Goal: Complete application form: Complete application form

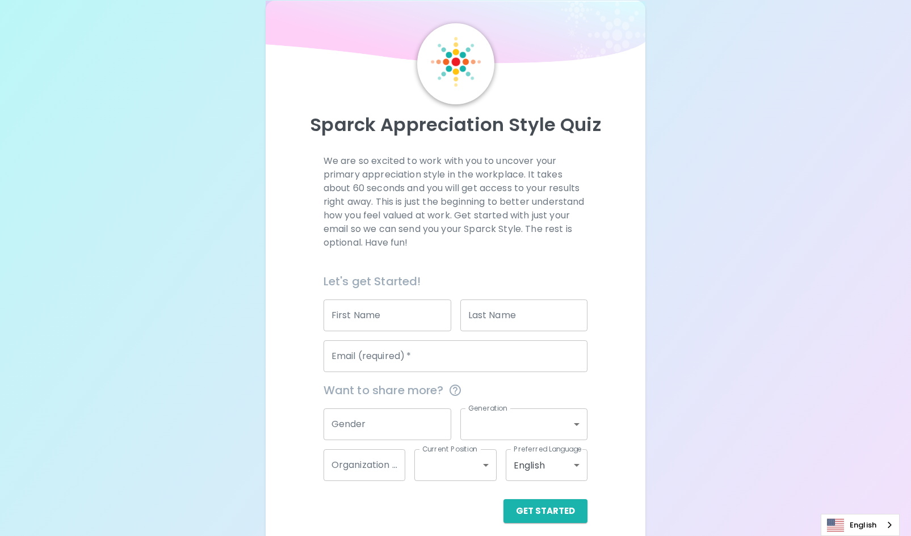
scroll to position [32, 0]
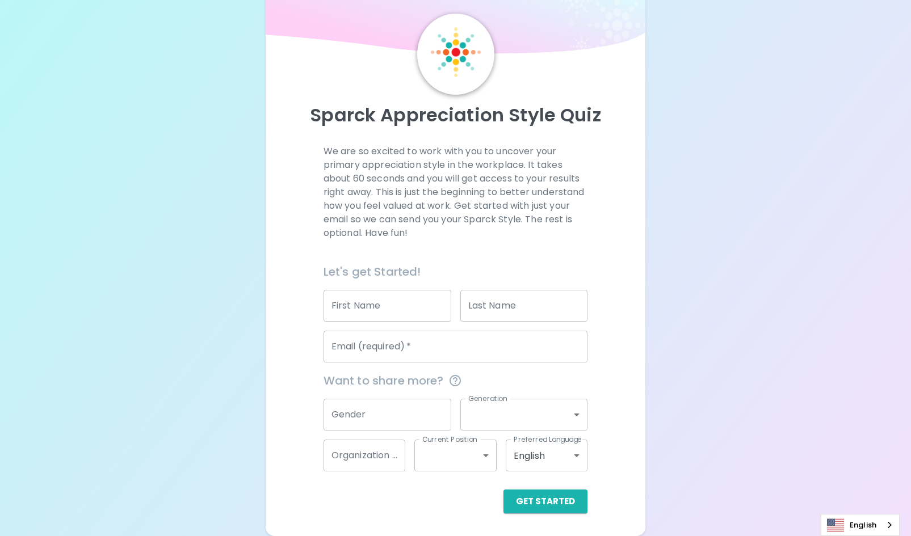
click at [422, 299] on input "First Name" at bounding box center [388, 306] width 128 height 32
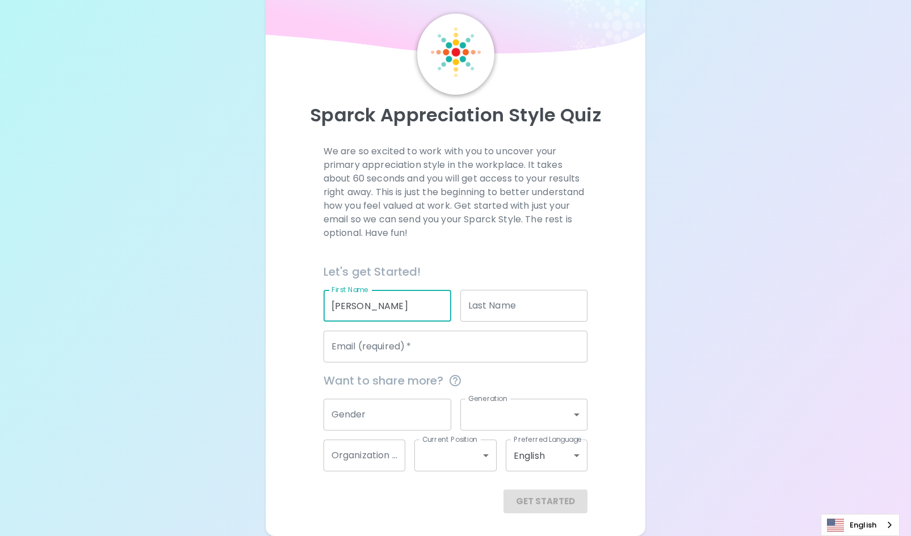
type input "[PERSON_NAME]"
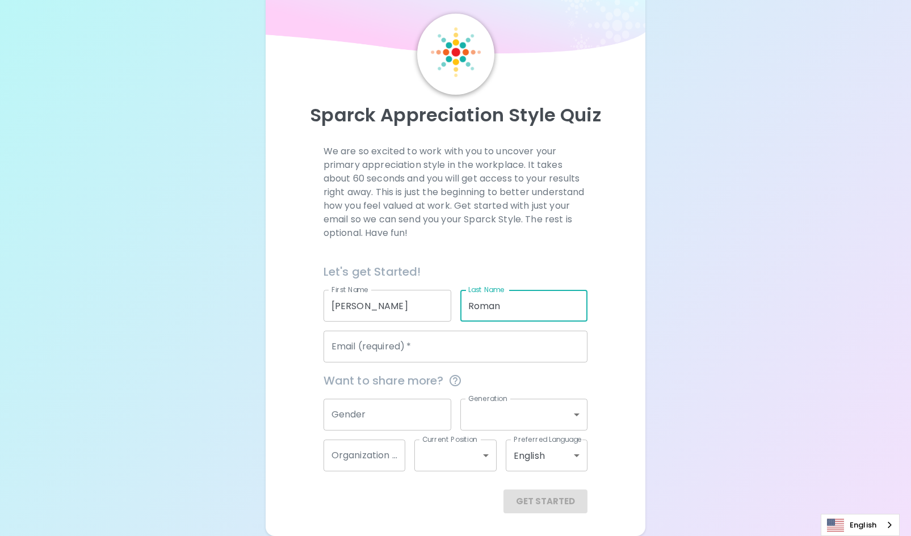
type input "Roman"
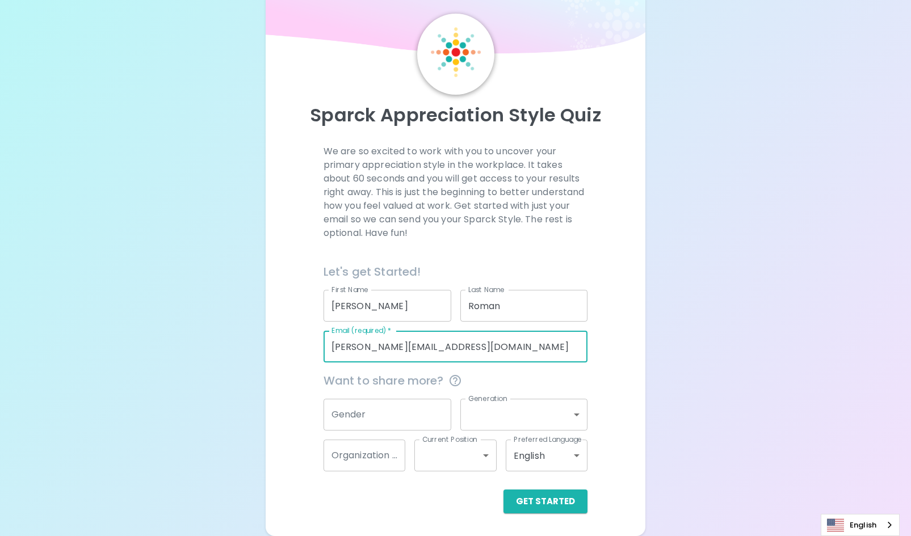
type input "[PERSON_NAME][EMAIL_ADDRESS][DOMAIN_NAME]"
click at [392, 419] on input "Gender" at bounding box center [388, 415] width 128 height 32
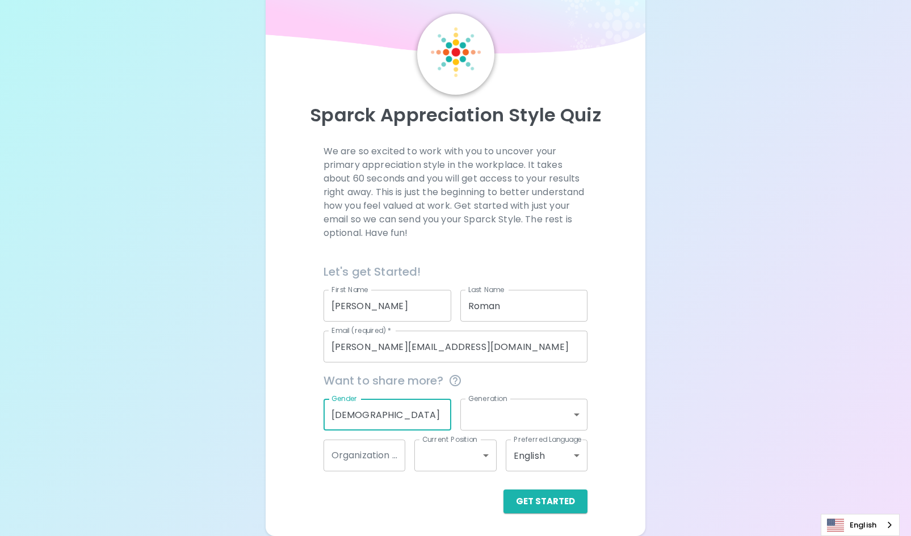
type input "[DEMOGRAPHIC_DATA]"
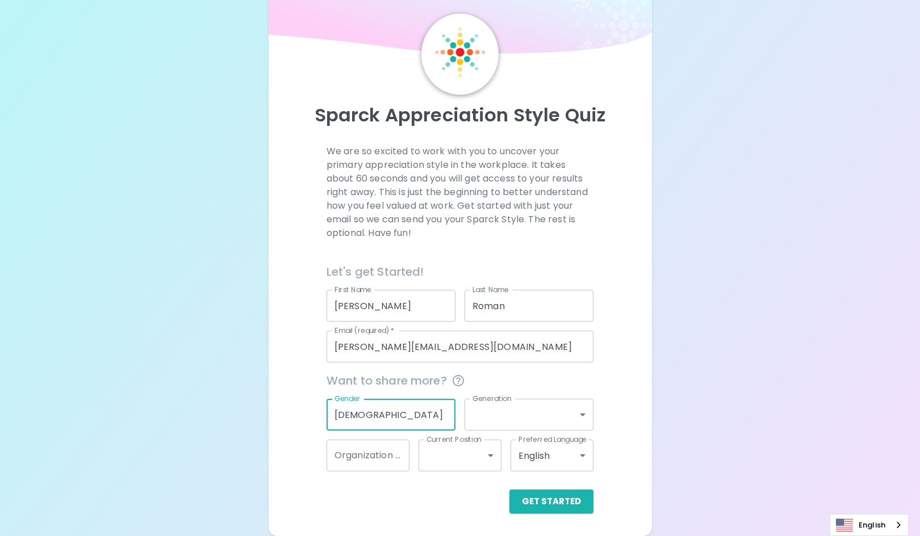
click at [509, 413] on body "Sparck Appreciation Style Quiz We are so excited to work with you to uncover yo…" at bounding box center [460, 252] width 920 height 568
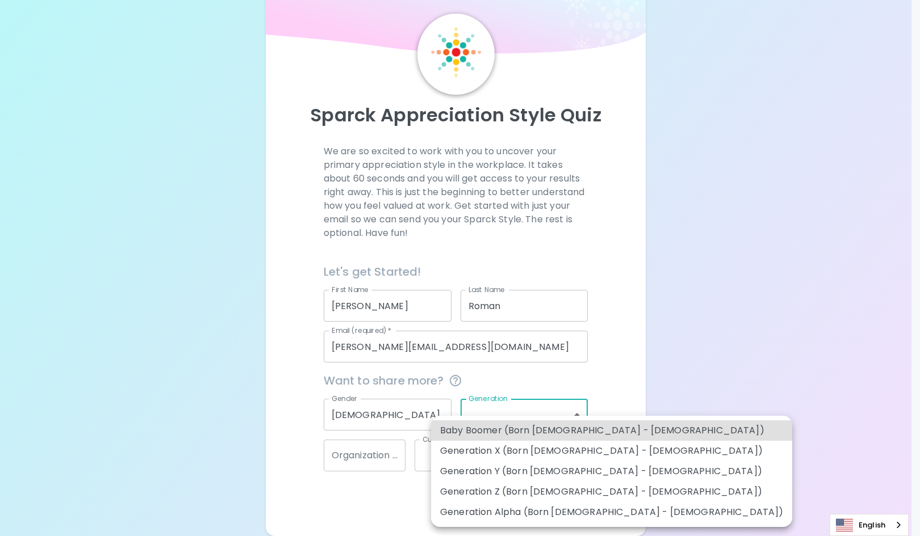
click at [503, 493] on li "Generation Z (Born [DEMOGRAPHIC_DATA] - [DEMOGRAPHIC_DATA])" at bounding box center [611, 492] width 361 height 20
type input "generation_z"
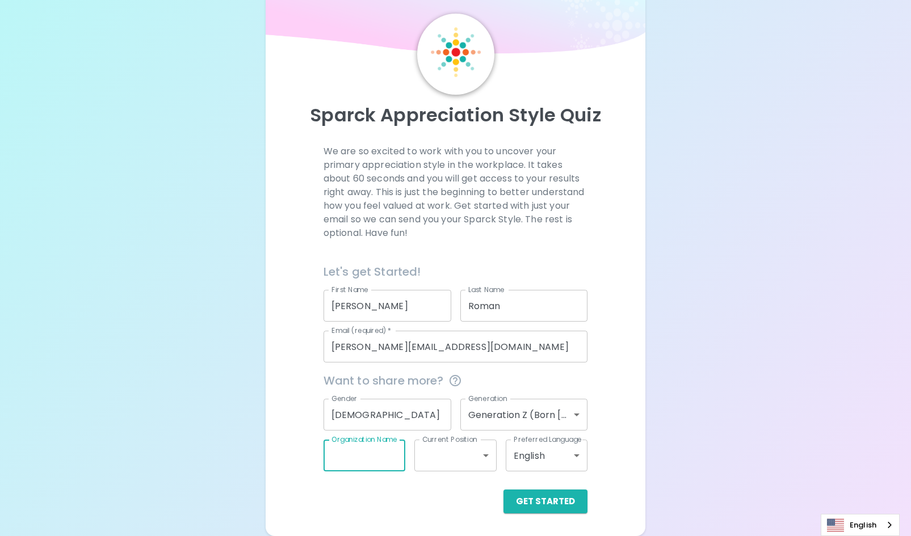
click at [381, 457] on input "Organization Name" at bounding box center [365, 456] width 82 height 32
click at [566, 496] on button "Get Started" at bounding box center [545, 502] width 84 height 24
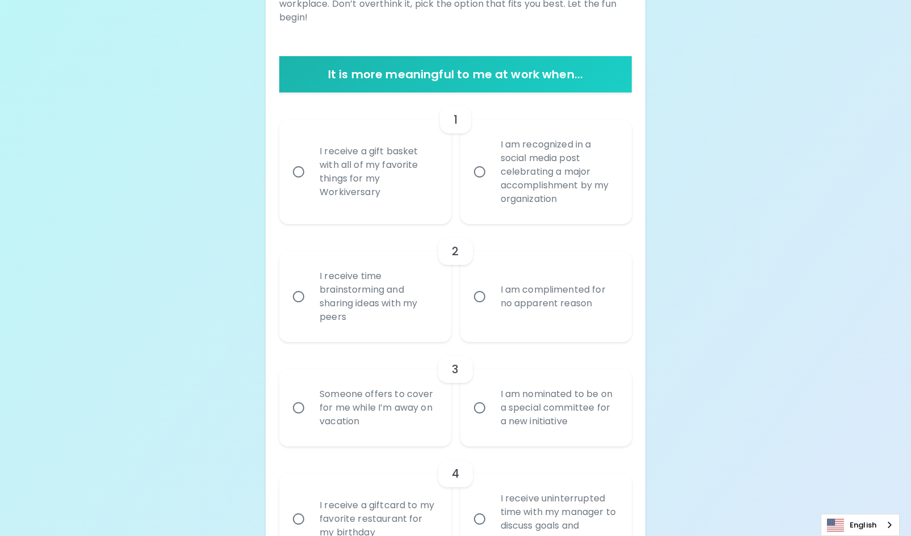
scroll to position [227, 0]
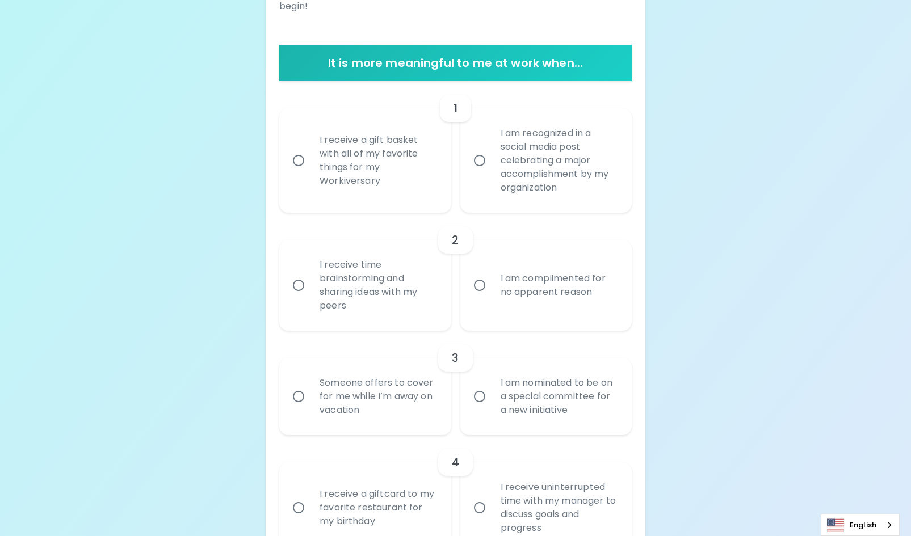
click at [371, 178] on div "I receive a gift basket with all of my favorite things for my Workiversary" at bounding box center [377, 161] width 134 height 82
click at [310, 173] on input "I receive a gift basket with all of my favorite things for my Workiversary" at bounding box center [299, 161] width 24 height 24
radio input "true"
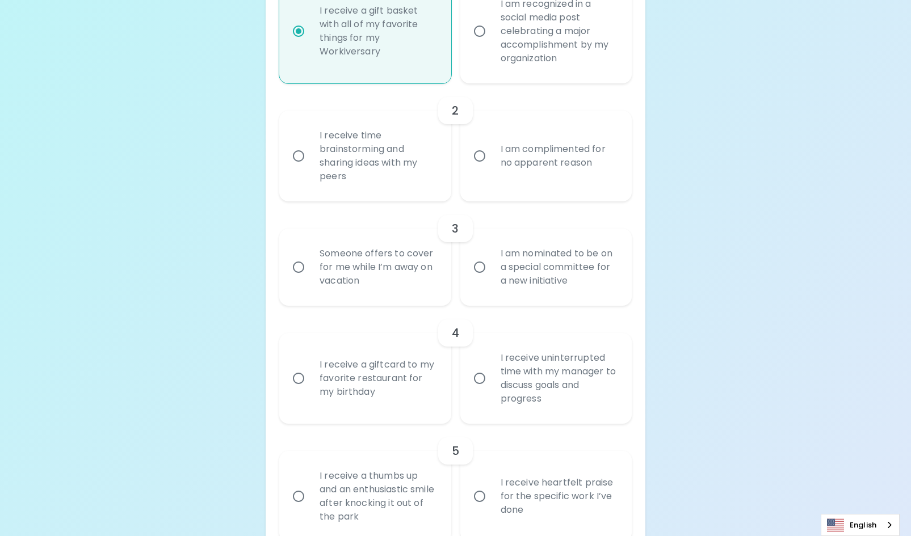
scroll to position [375, 0]
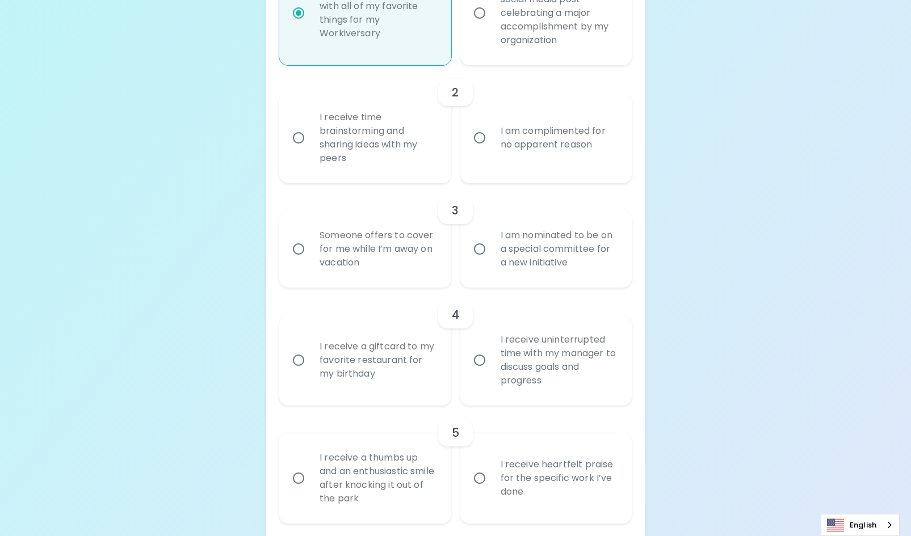
click at [501, 140] on div "I am complimented for no apparent reason" at bounding box center [559, 138] width 134 height 54
click at [492, 140] on input "I am complimented for no apparent reason" at bounding box center [480, 138] width 24 height 24
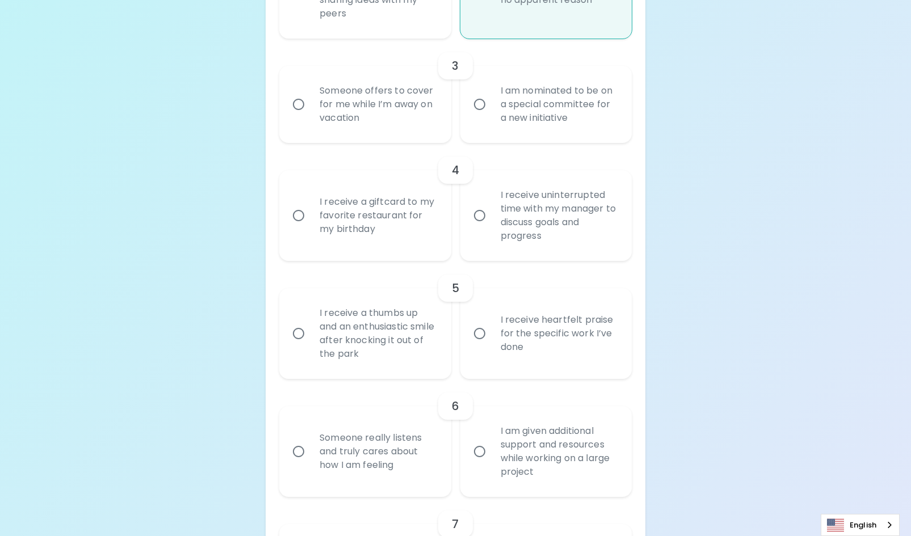
scroll to position [522, 0]
radio input "true"
click at [536, 107] on div "I am nominated to be on a special committee for a new initiative" at bounding box center [559, 102] width 134 height 68
click at [492, 107] on input "I am nominated to be on a special committee for a new initiative" at bounding box center [480, 102] width 24 height 24
radio input "false"
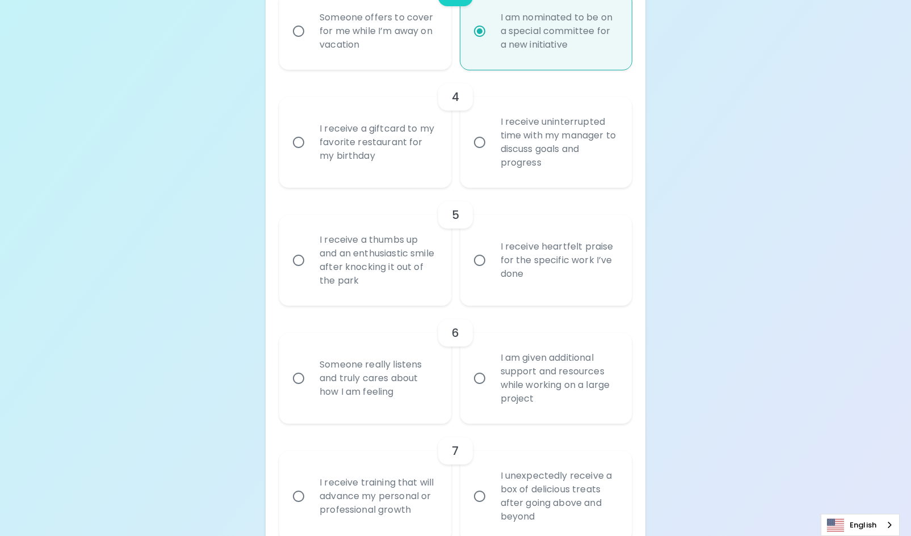
scroll to position [613, 0]
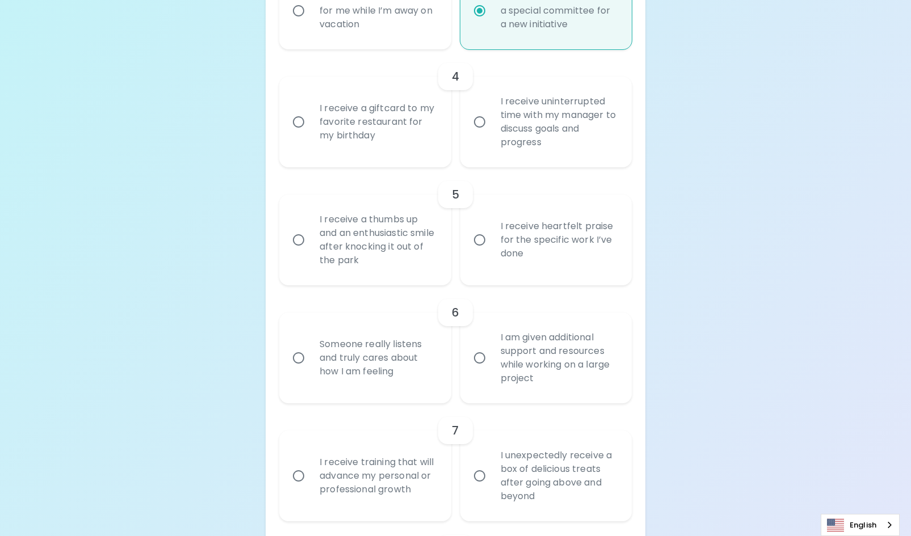
radio input "true"
click at [398, 140] on div "I receive a giftcard to my favorite restaurant for my birthday" at bounding box center [377, 122] width 134 height 68
click at [310, 134] on input "I receive a giftcard to my favorite restaurant for my birthday" at bounding box center [299, 122] width 24 height 24
radio input "false"
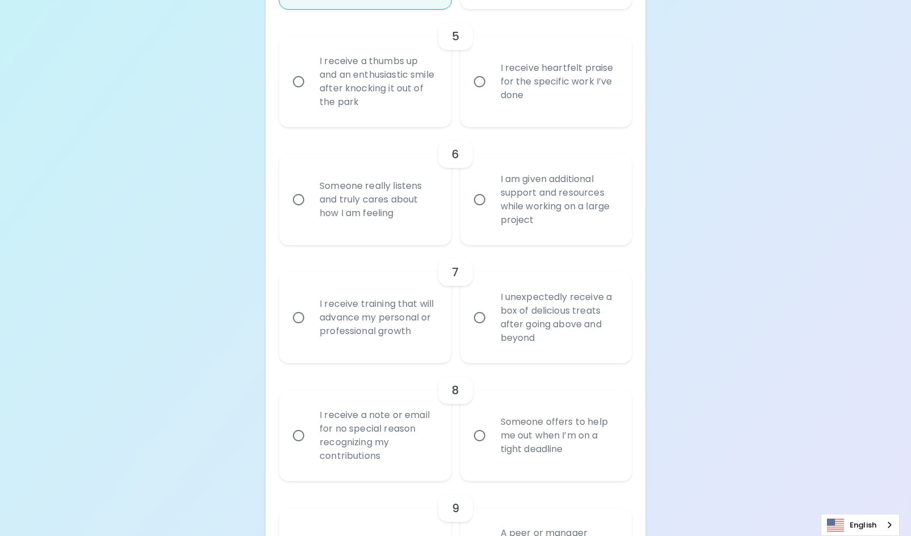
scroll to position [761, 0]
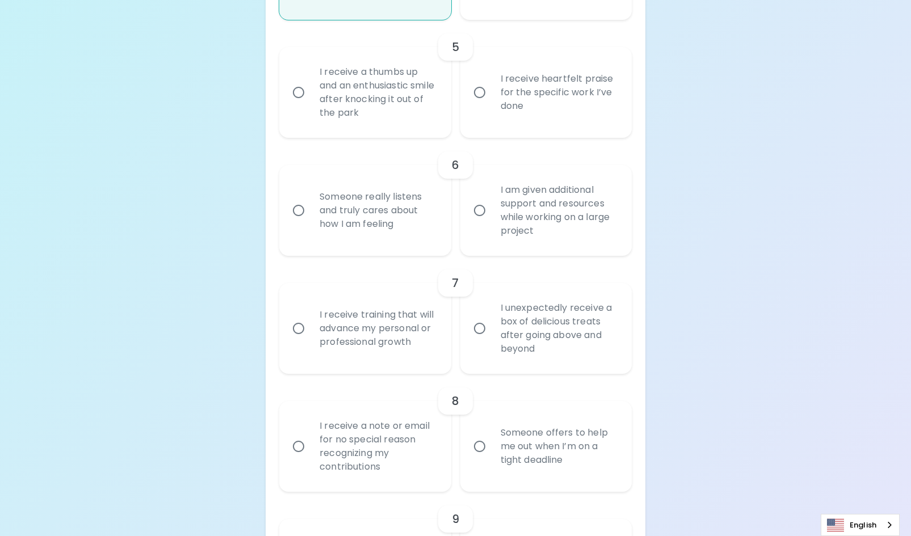
radio input "true"
click at [522, 213] on div "I am given additional support and resources while working on a large project" at bounding box center [559, 211] width 134 height 82
click at [492, 213] on input "I am given additional support and resources while working on a large project" at bounding box center [480, 211] width 24 height 24
radio input "false"
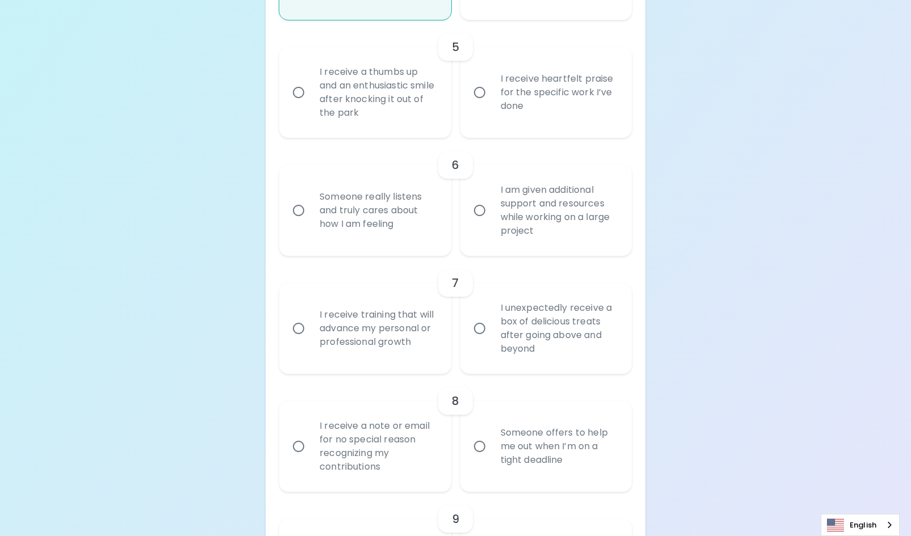
radio input "false"
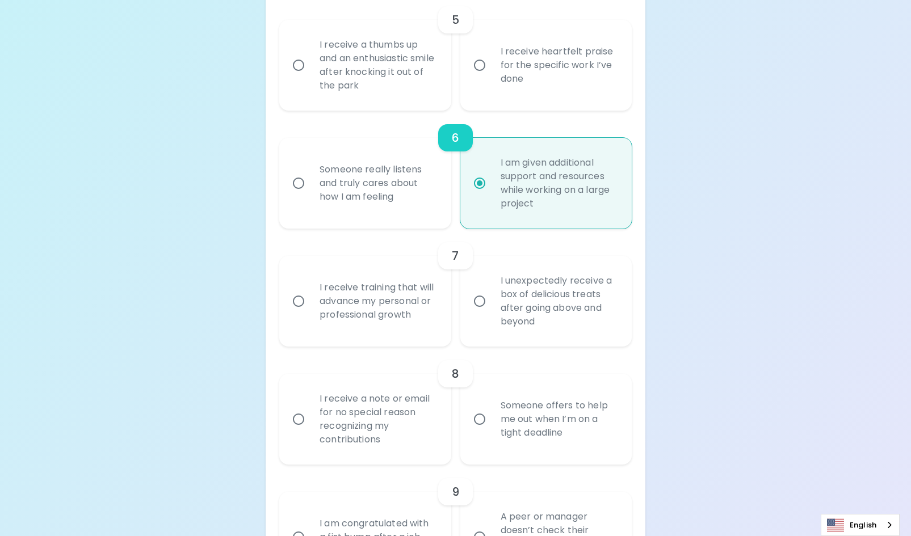
scroll to position [738, 0]
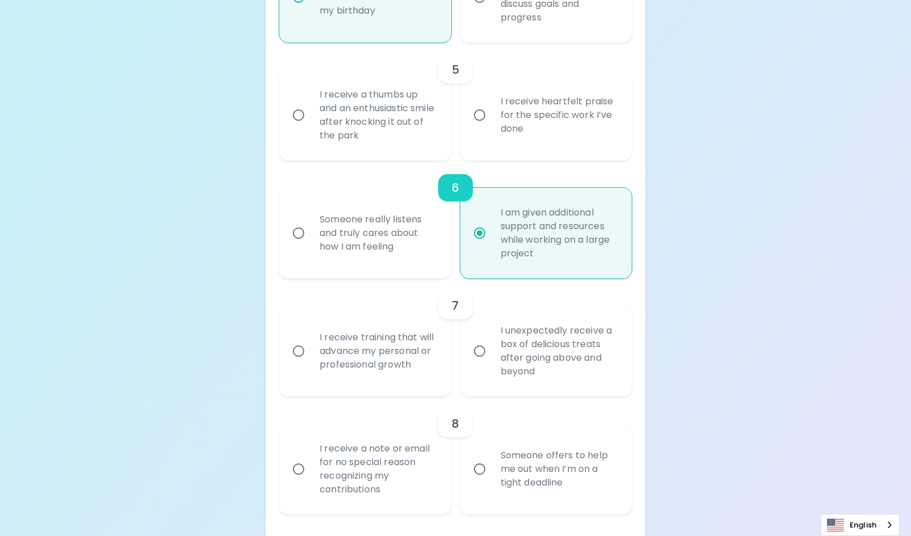
radio input "true"
click at [486, 127] on label "I receive heartfelt praise for the specific work I’ve done" at bounding box center [539, 115] width 171 height 91
click at [486, 127] on input "I receive heartfelt praise for the specific work I’ve done" at bounding box center [480, 115] width 24 height 24
radio input "false"
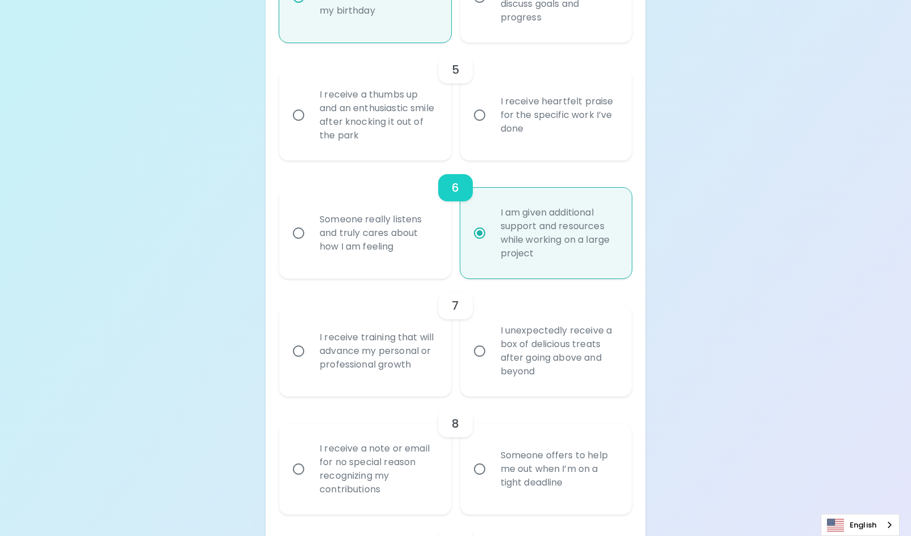
radio input "false"
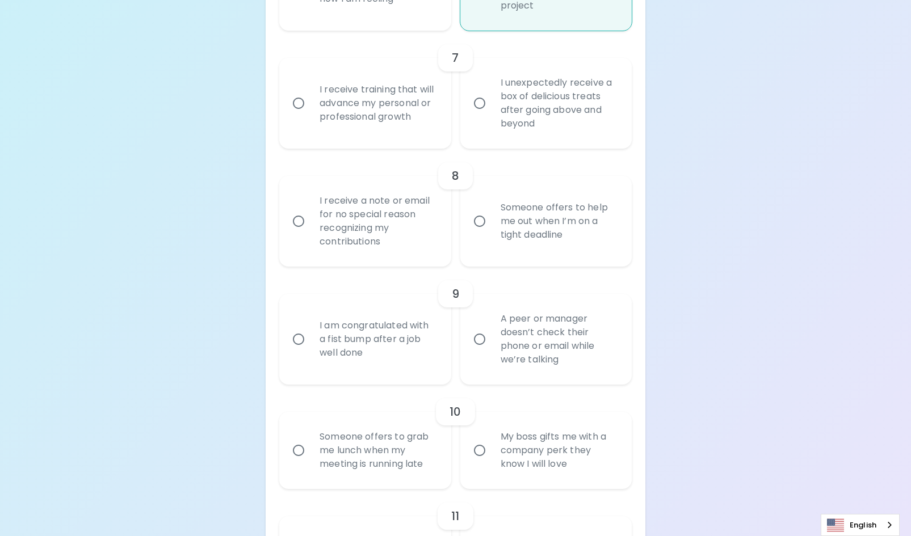
scroll to position [999, 0]
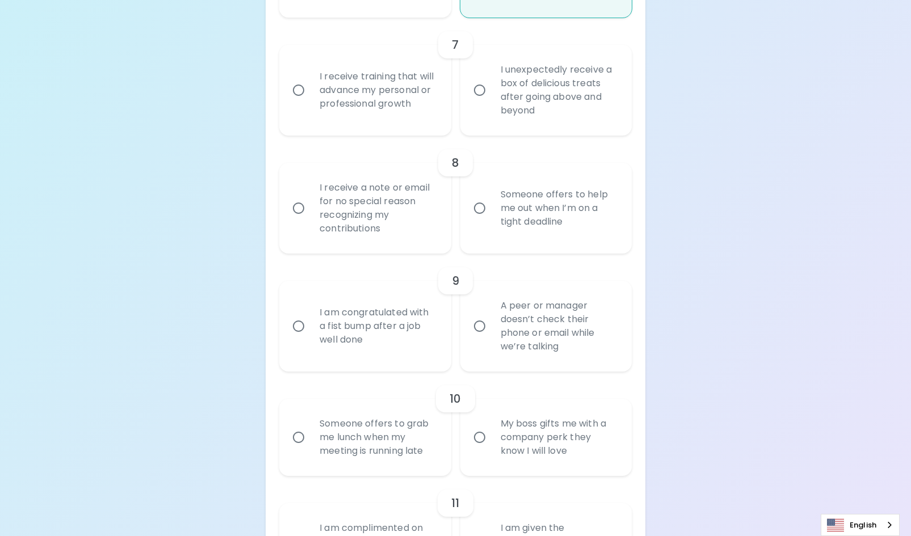
radio input "true"
click at [367, 94] on div "I receive training that will advance my personal or professional growth" at bounding box center [377, 90] width 134 height 68
click at [310, 94] on input "I receive training that will advance my personal or professional growth" at bounding box center [299, 90] width 24 height 24
radio input "false"
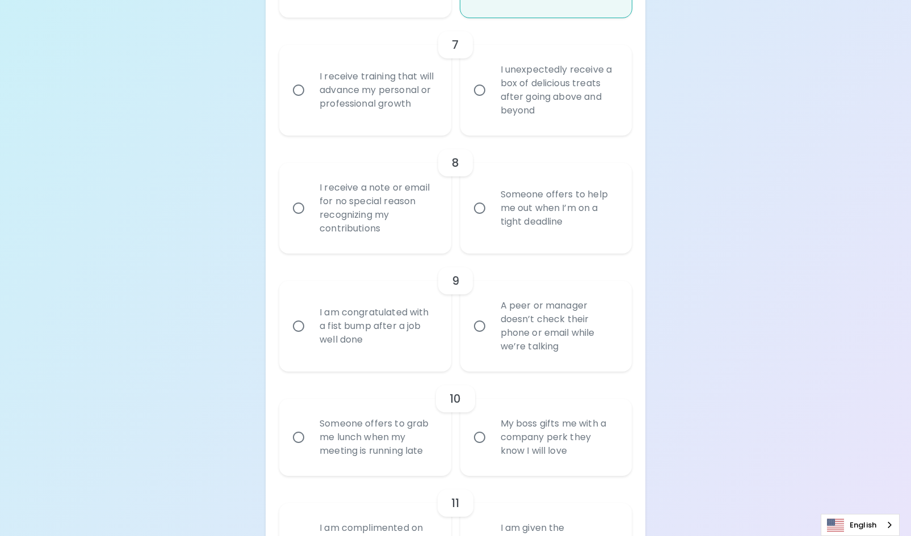
radio input "false"
radio input "true"
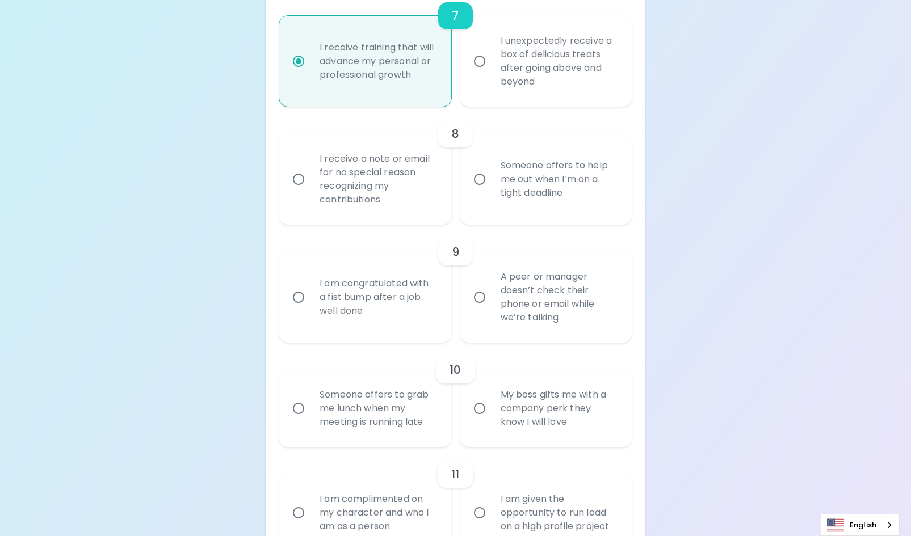
scroll to position [1090, 0]
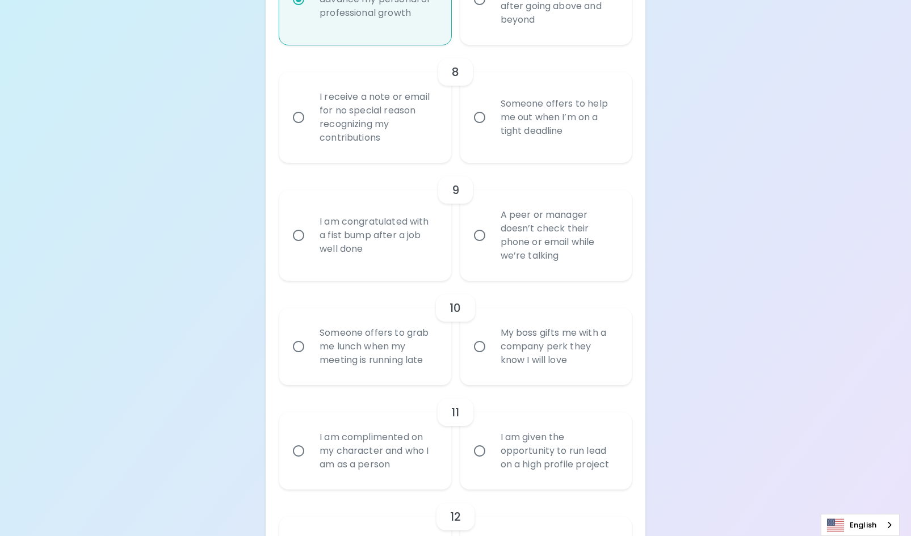
radio input "true"
click at [517, 129] on div "Someone offers to help me out when I’m on a tight deadline" at bounding box center [559, 117] width 134 height 68
click at [492, 129] on input "Someone offers to help me out when I’m on a tight deadline" at bounding box center [480, 118] width 24 height 24
radio input "false"
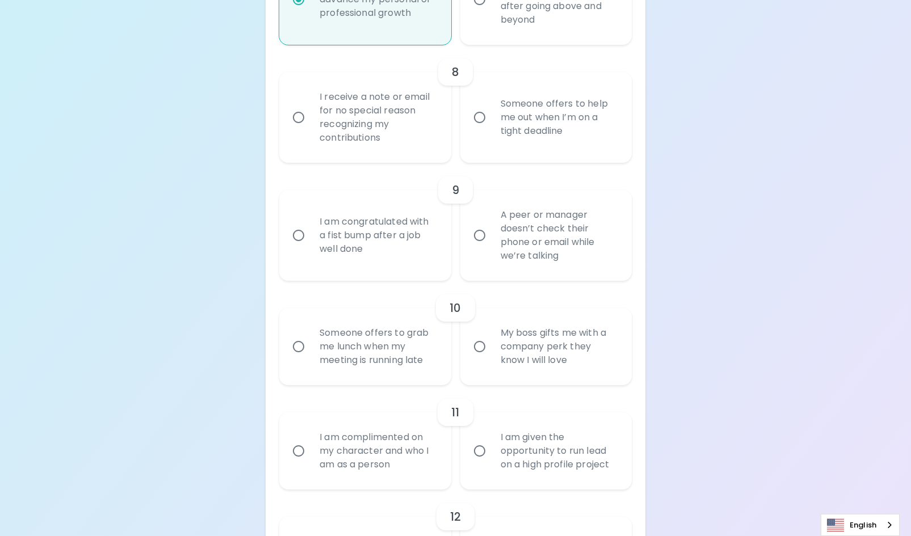
radio input "false"
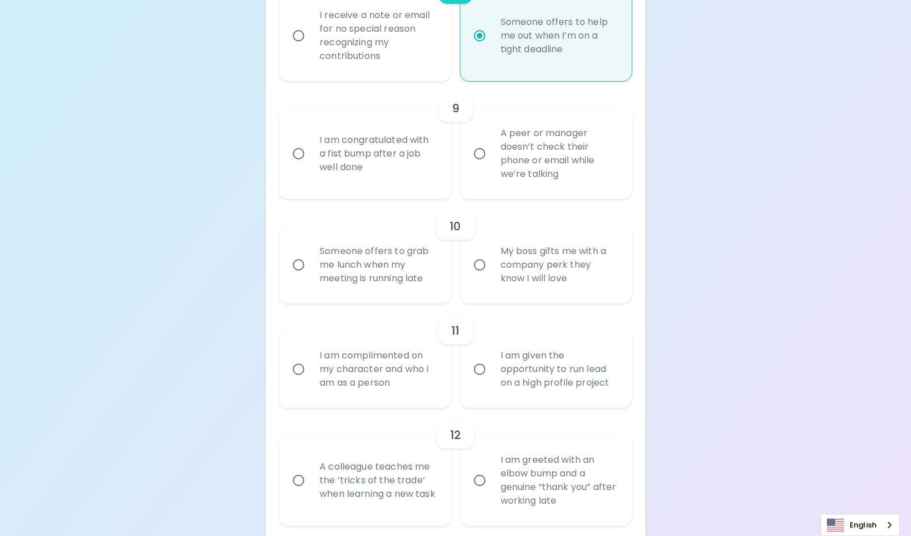
scroll to position [1181, 0]
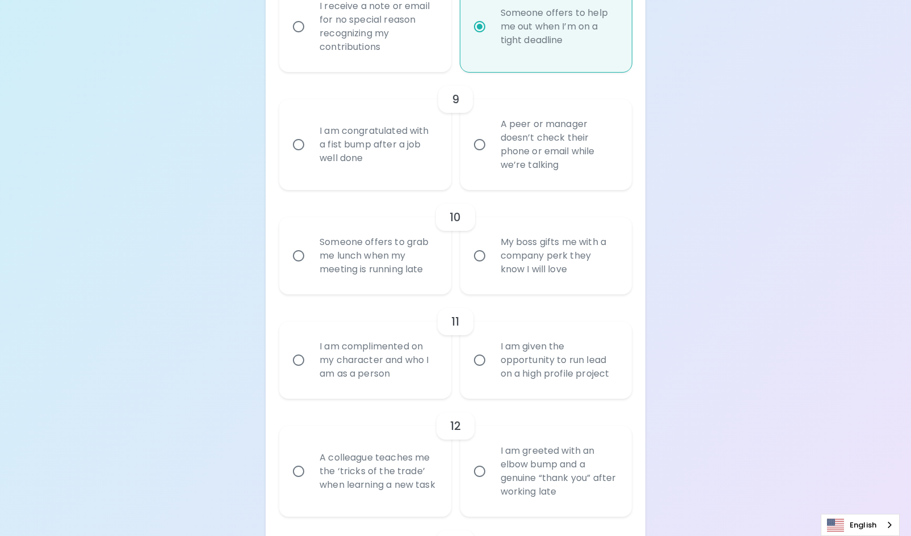
radio input "true"
click at [576, 162] on div "A peer or manager doesn’t check their phone or email while we’re talking" at bounding box center [559, 145] width 134 height 82
click at [492, 157] on input "A peer or manager doesn’t check their phone or email while we’re talking" at bounding box center [480, 145] width 24 height 24
radio input "false"
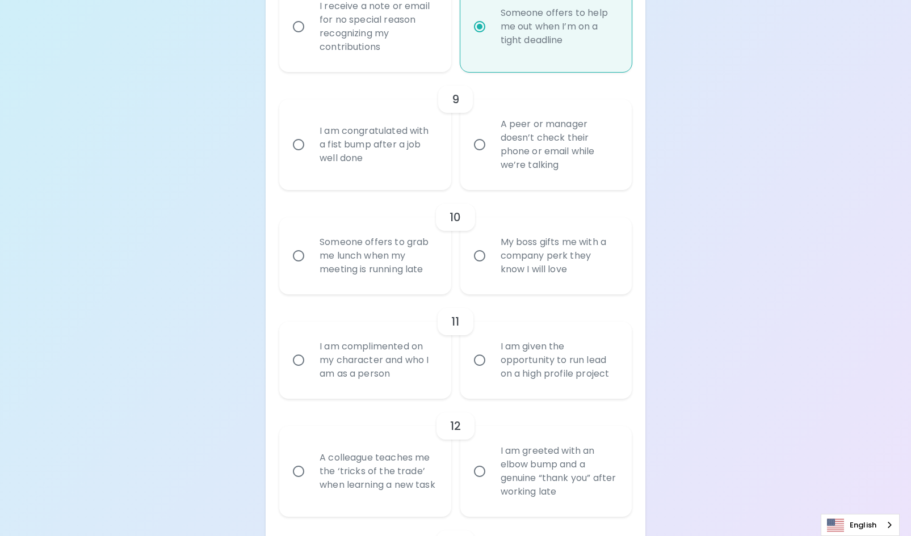
radio input "false"
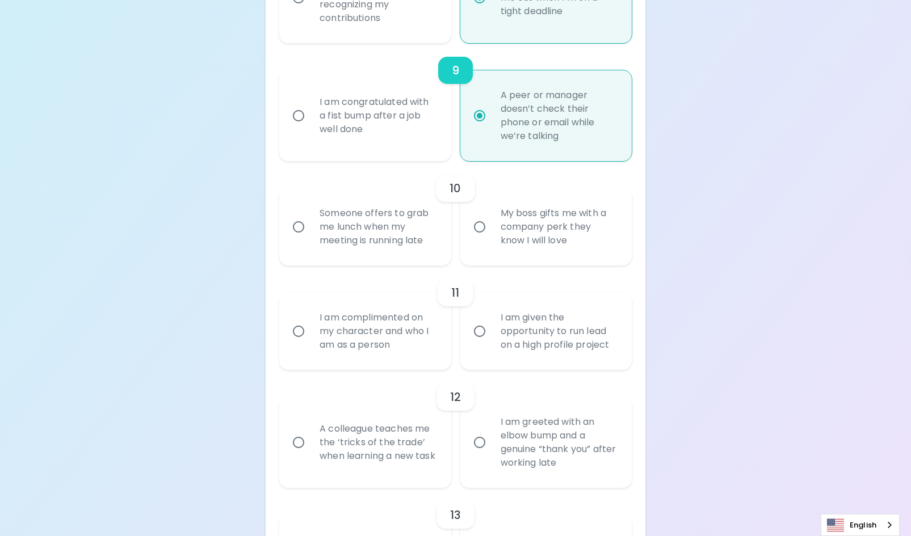
scroll to position [1271, 0]
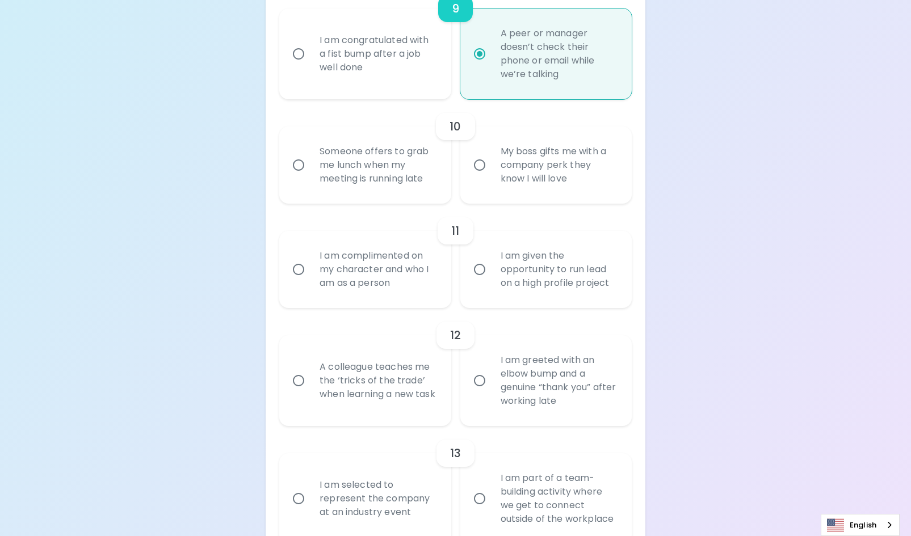
radio input "true"
click at [576, 161] on div "My boss gifts me with a company perk they know I will love" at bounding box center [559, 165] width 134 height 68
click at [492, 161] on input "My boss gifts me with a company perk they know I will love" at bounding box center [480, 165] width 24 height 24
radio input "false"
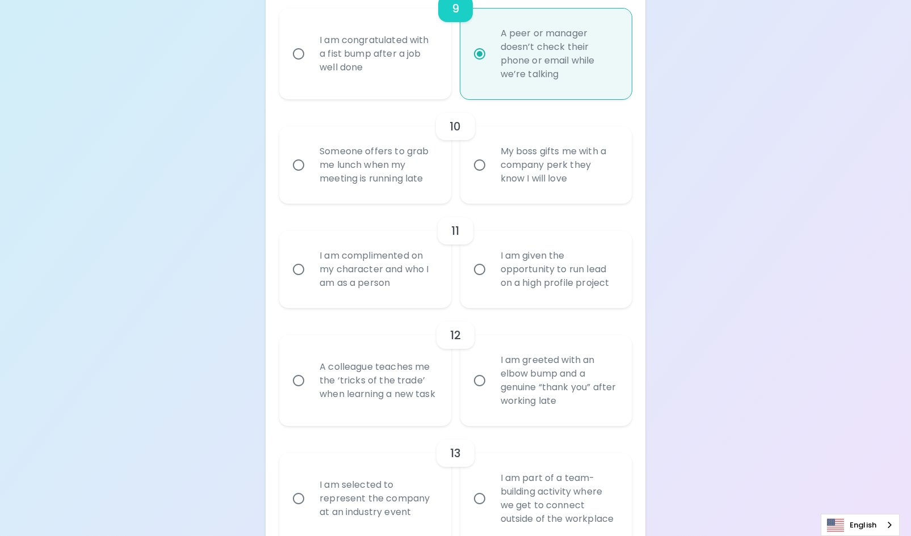
radio input "false"
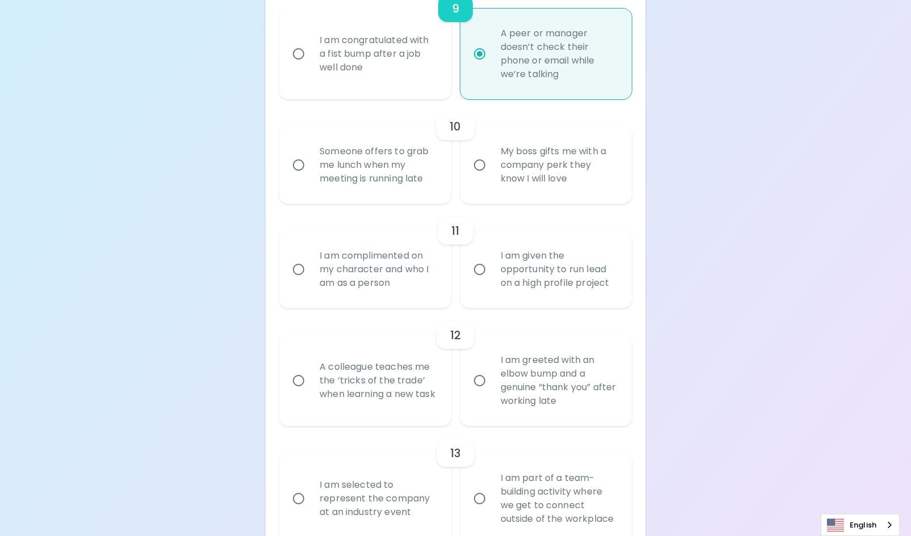
radio input "false"
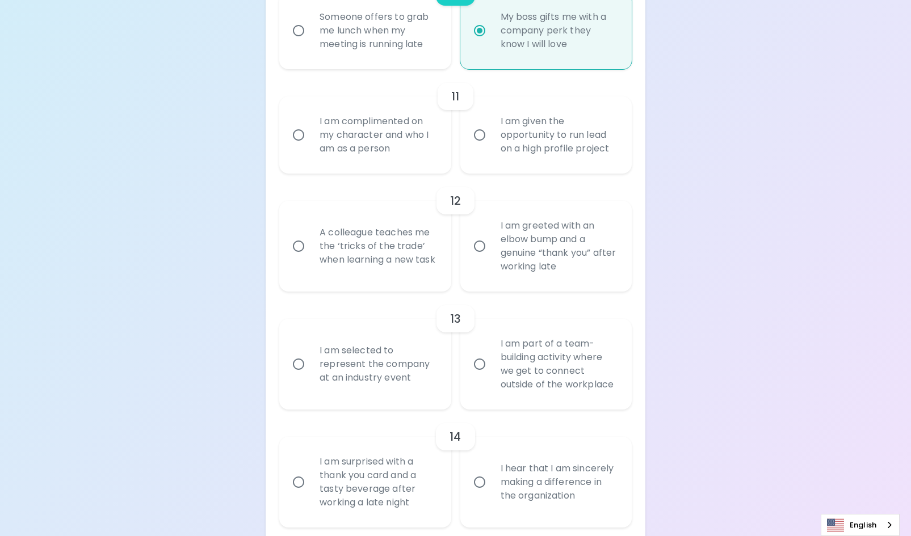
scroll to position [1419, 0]
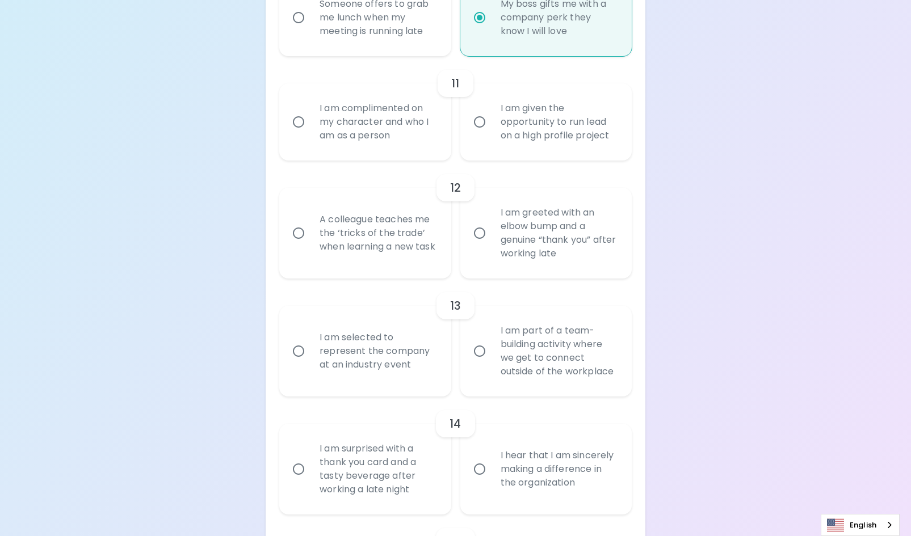
radio input "true"
click at [539, 123] on div "I am given the opportunity to run lead on a high profile project" at bounding box center [559, 122] width 134 height 68
click at [492, 123] on input "I am given the opportunity to run lead on a high profile project" at bounding box center [480, 122] width 24 height 24
radio input "false"
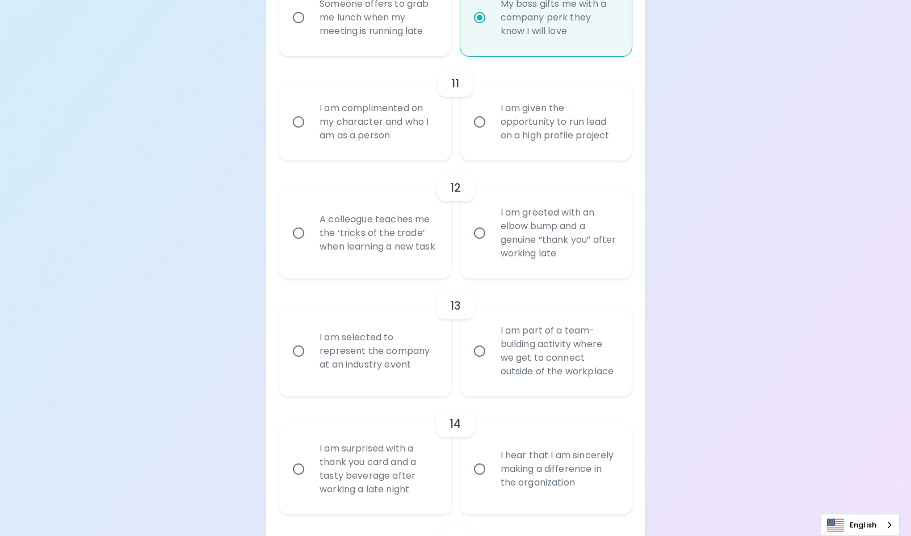
radio input "false"
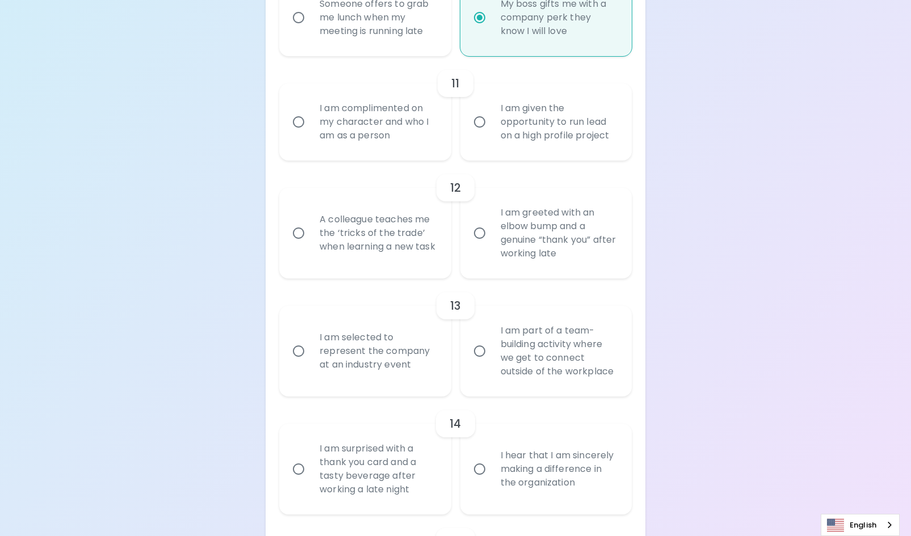
radio input "false"
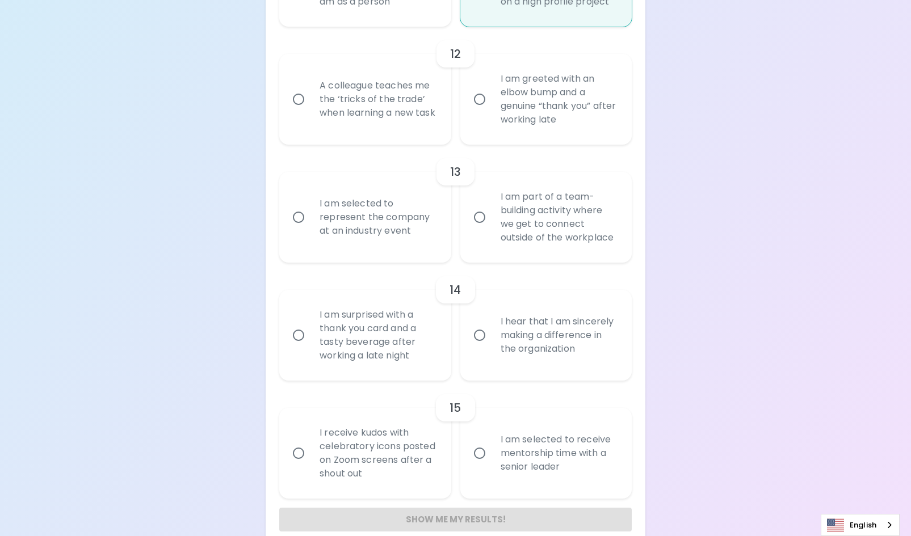
scroll to position [1567, 0]
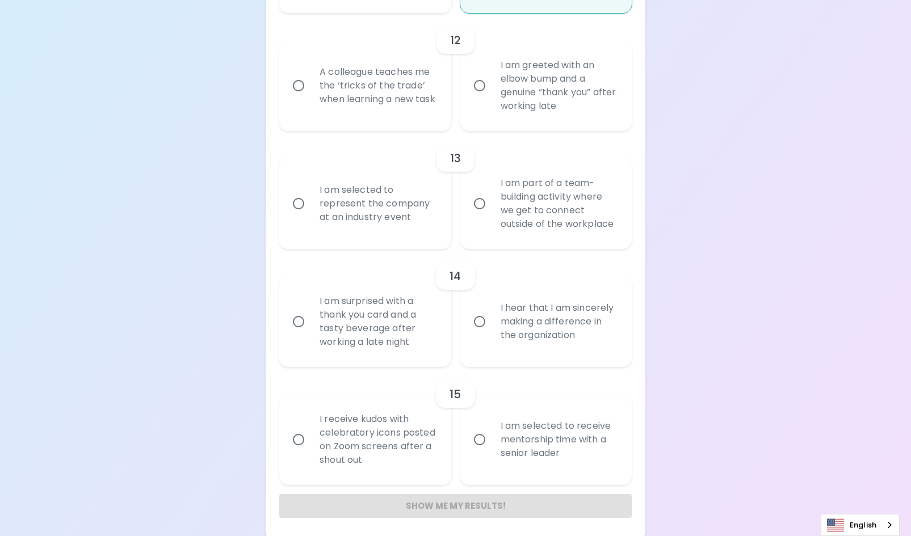
radio input "true"
click at [403, 120] on div "A colleague teaches me the ‘tricks of the trade’ when learning a new task" at bounding box center [377, 86] width 134 height 68
click at [310, 98] on input "A colleague teaches me the ‘tricks of the trade’ when learning a new task" at bounding box center [299, 86] width 24 height 24
radio input "false"
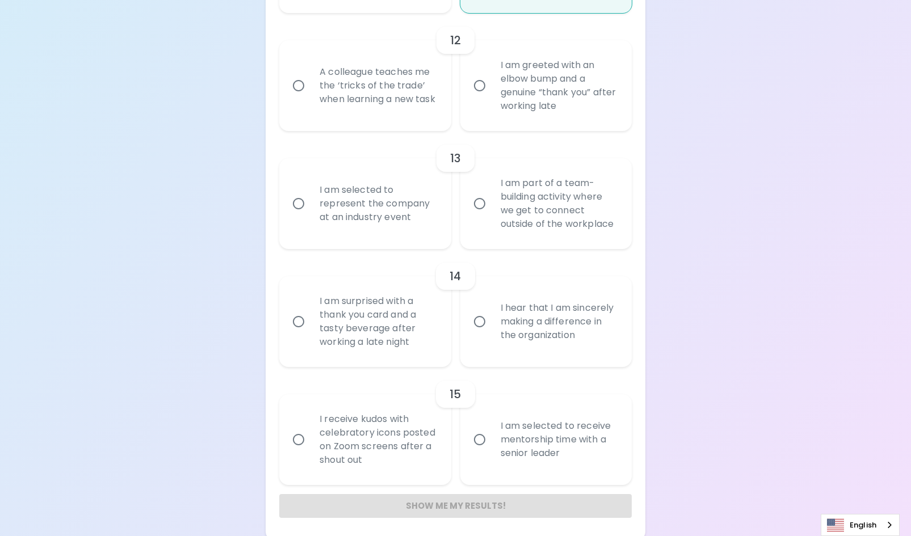
radio input "false"
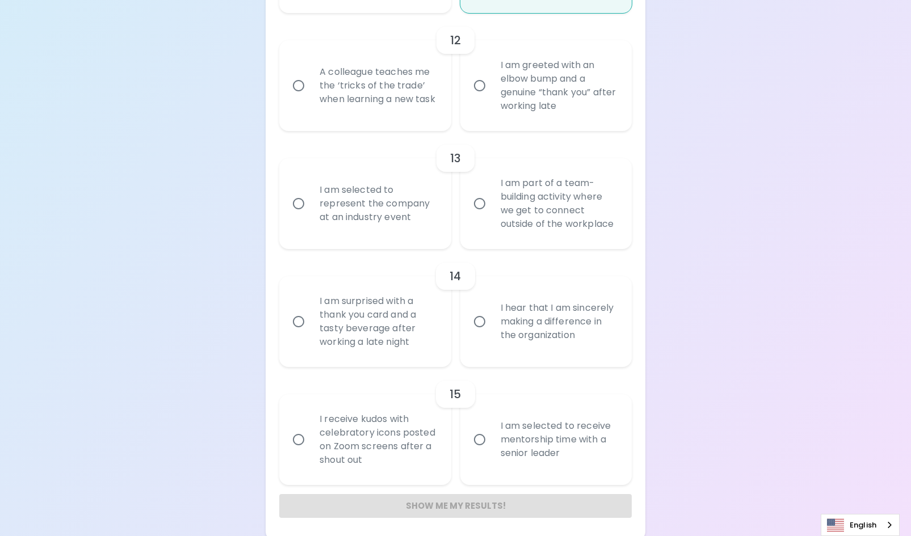
radio input "false"
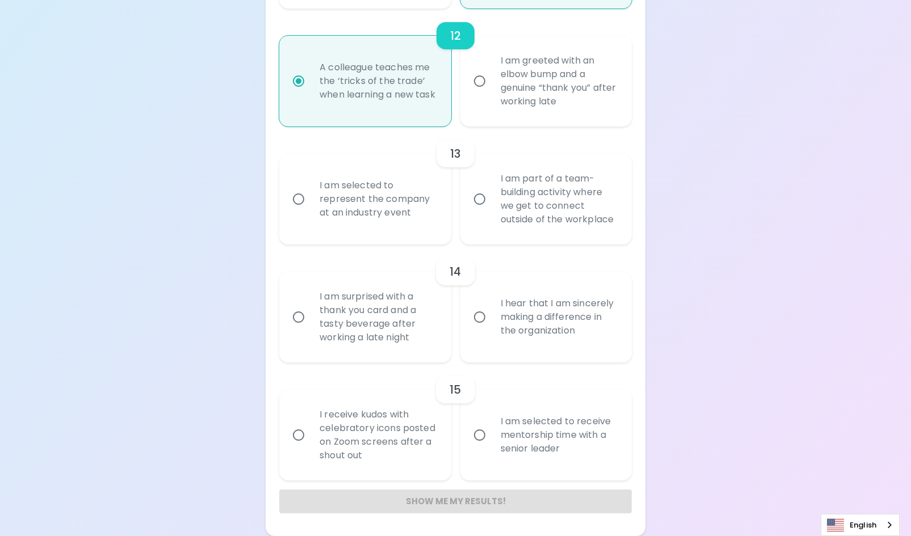
radio input "true"
click at [590, 198] on div "I am part of a team-building activity where we get to connect outside of the wo…" at bounding box center [559, 199] width 134 height 82
click at [492, 198] on input "I am part of a team-building activity where we get to connect outside of the wo…" at bounding box center [480, 199] width 24 height 24
radio input "false"
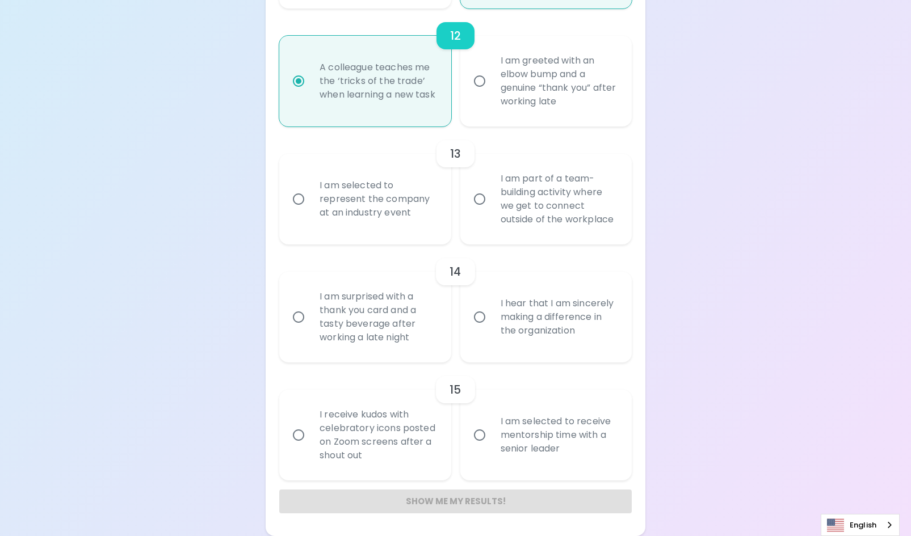
radio input "false"
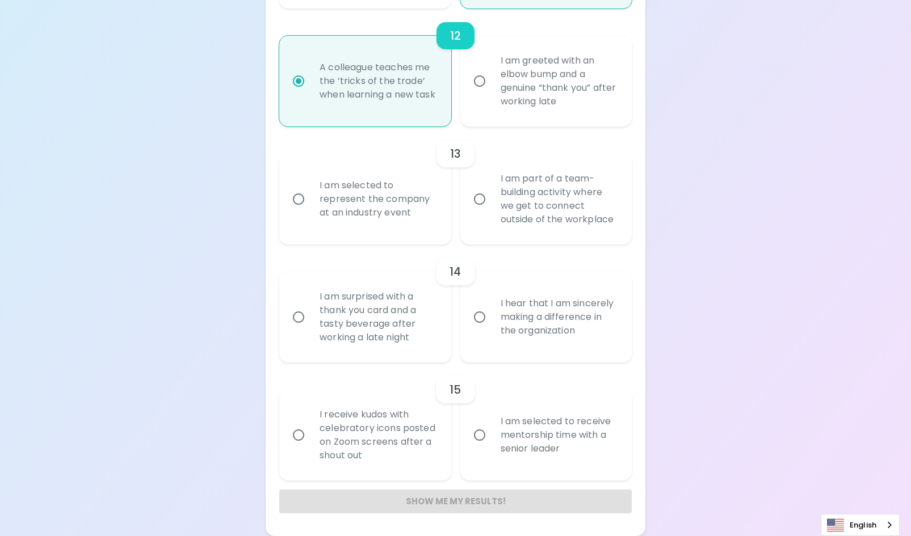
radio input "false"
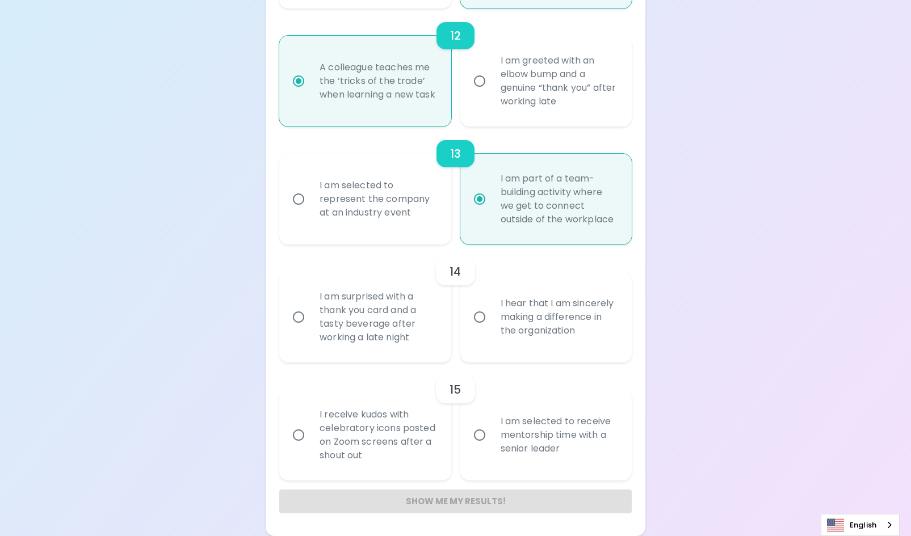
radio input "true"
click at [417, 204] on div "I am selected to represent the company at an industry event" at bounding box center [377, 199] width 134 height 68
click at [310, 204] on input "I am selected to represent the company at an industry event" at bounding box center [299, 199] width 24 height 24
radio input "false"
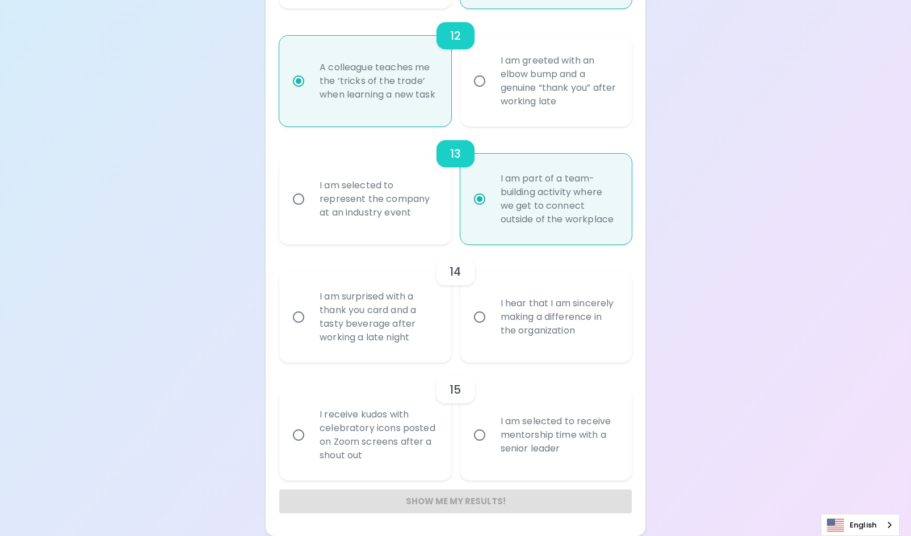
radio input "false"
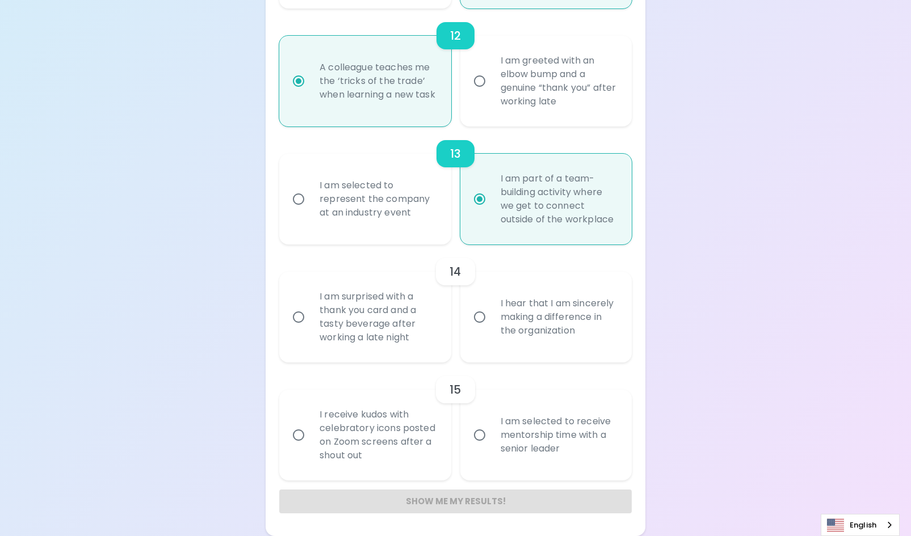
radio input "false"
radio input "true"
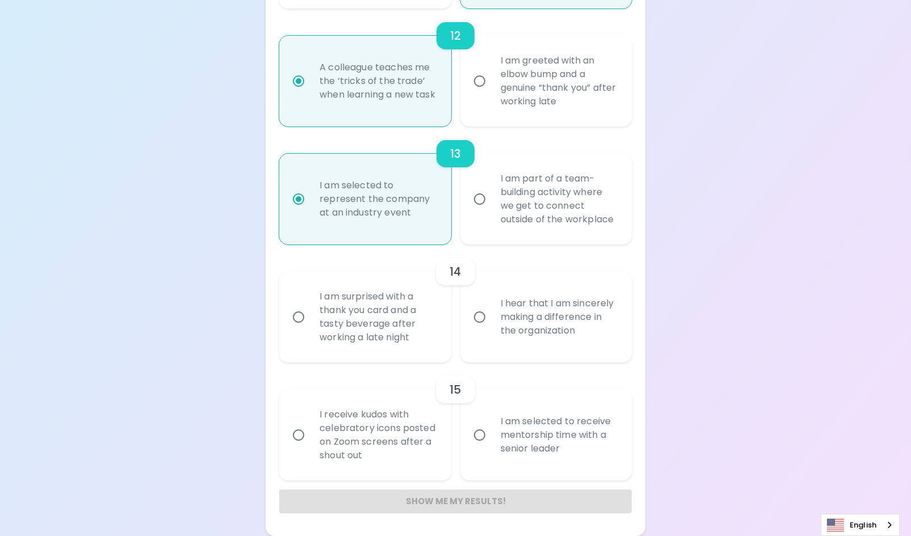
radio input "true"
click at [539, 338] on div "I hear that I am sincerely making a difference in the organization" at bounding box center [559, 317] width 134 height 68
click at [492, 329] on input "I hear that I am sincerely making a difference in the organization" at bounding box center [480, 317] width 24 height 24
radio input "false"
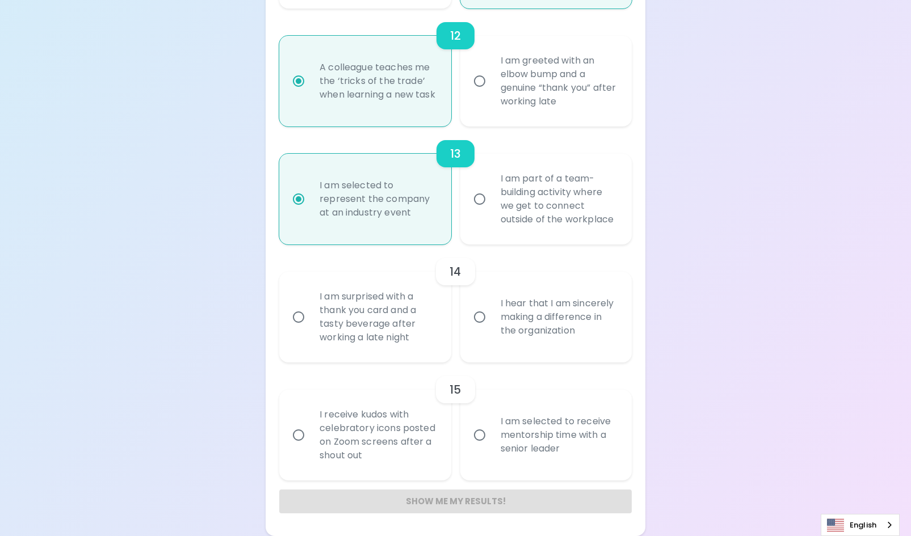
radio input "false"
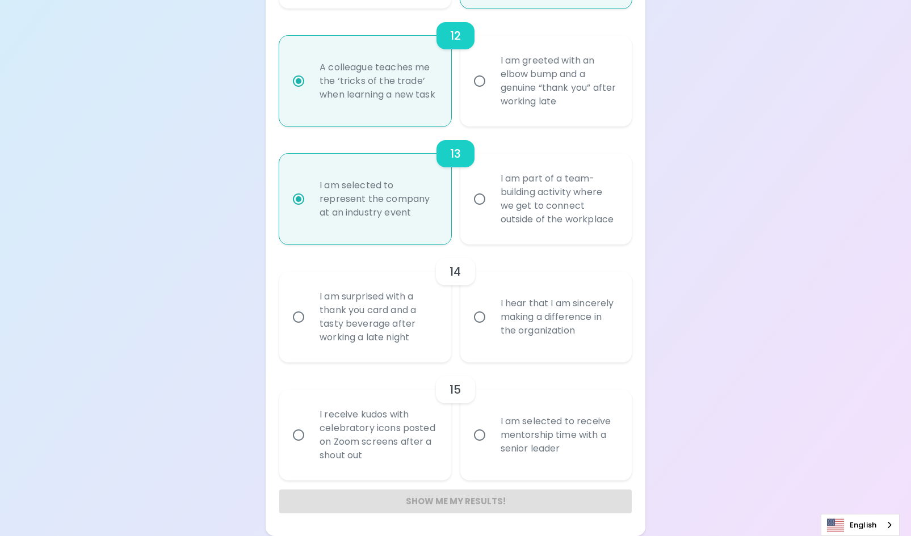
radio input "false"
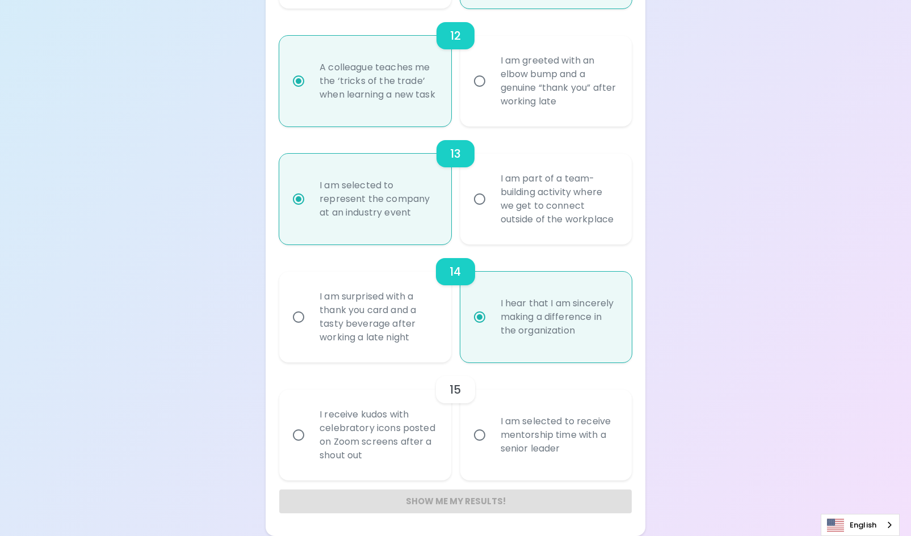
radio input "true"
click at [516, 416] on div "I am selected to receive mentorship time with a senior leader" at bounding box center [559, 435] width 134 height 68
click at [492, 423] on input "I am selected to receive mentorship time with a senior leader" at bounding box center [480, 435] width 24 height 24
radio input "false"
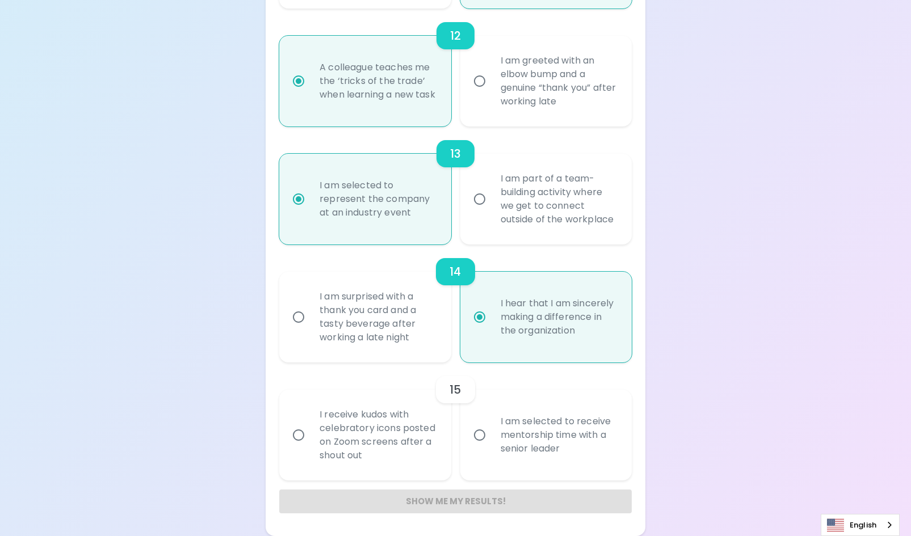
radio input "false"
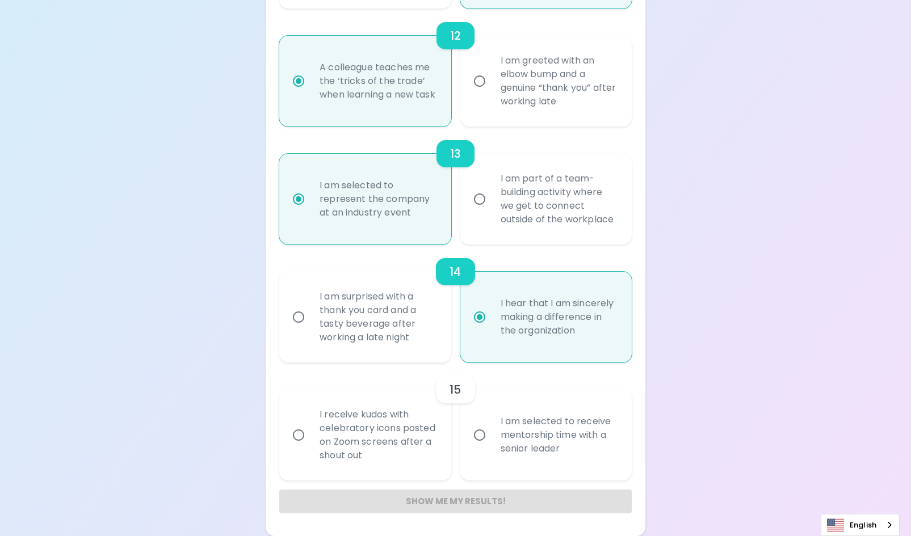
radio input "false"
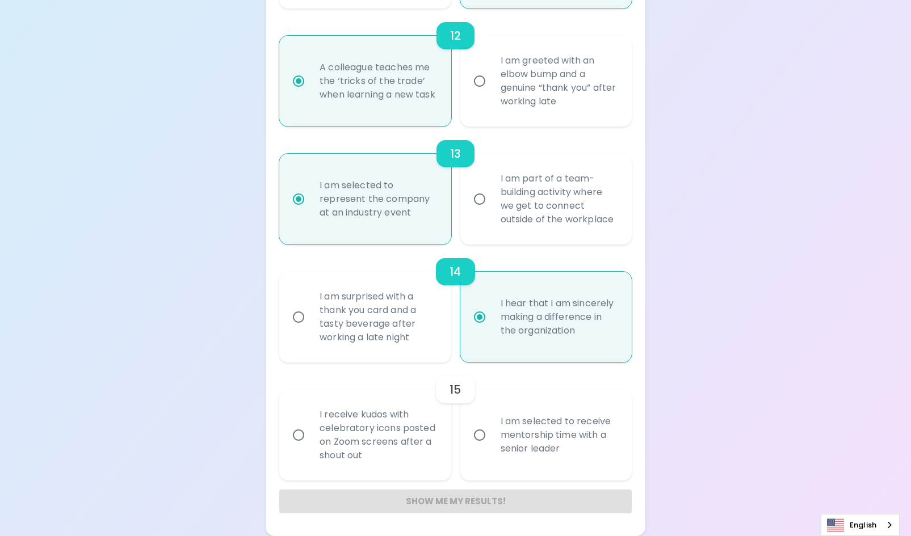
radio input "false"
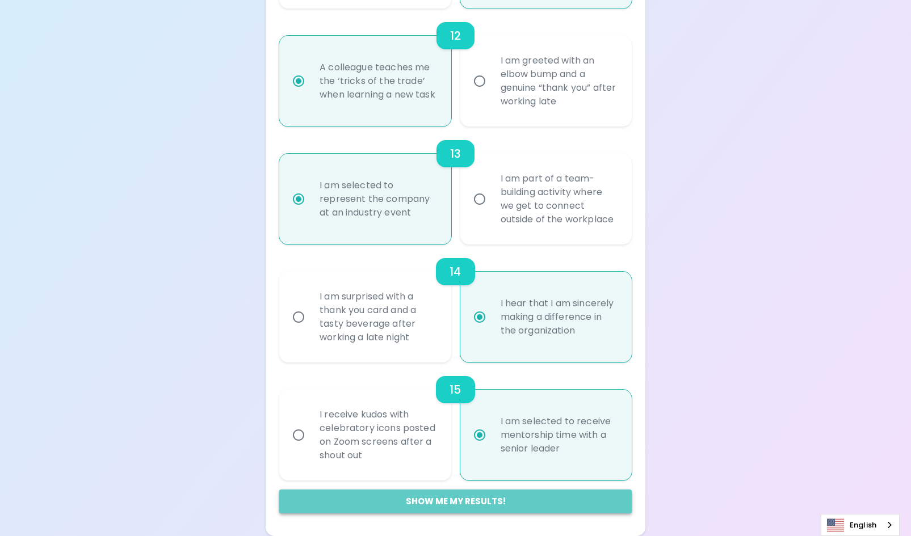
radio input "true"
click at [555, 499] on button "Show me my results!" at bounding box center [455, 502] width 352 height 24
radio input "false"
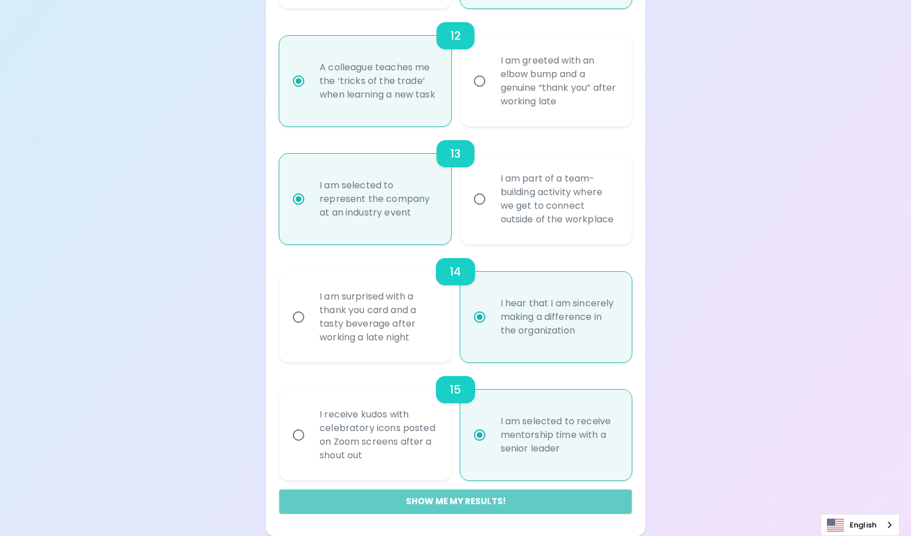
radio input "false"
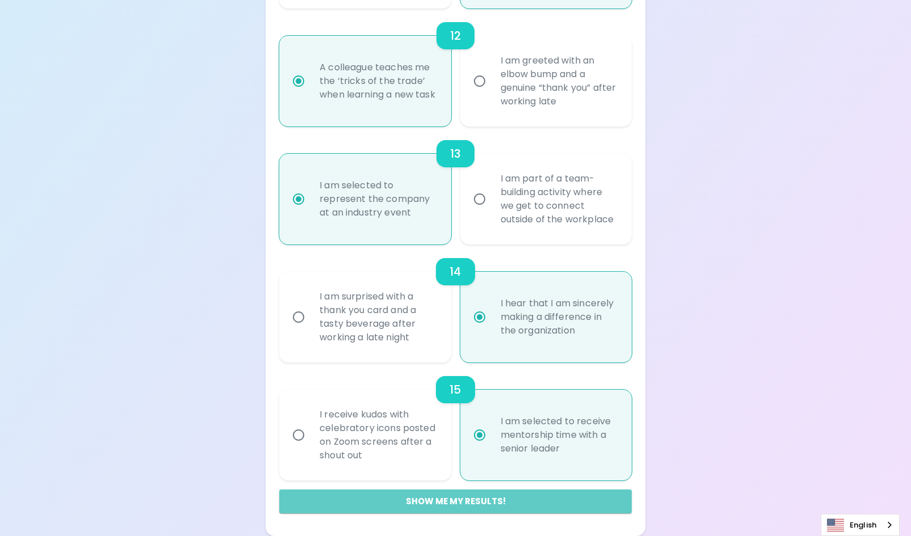
radio input "false"
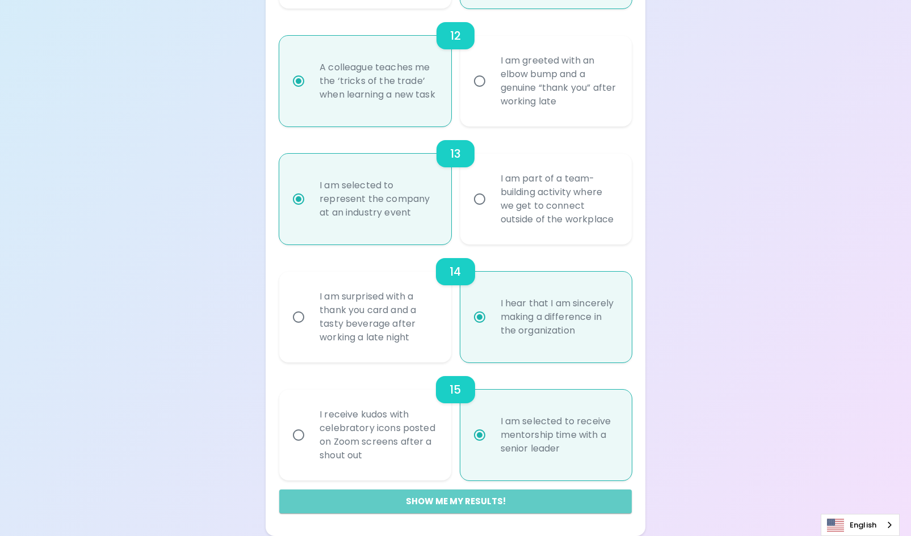
radio input "false"
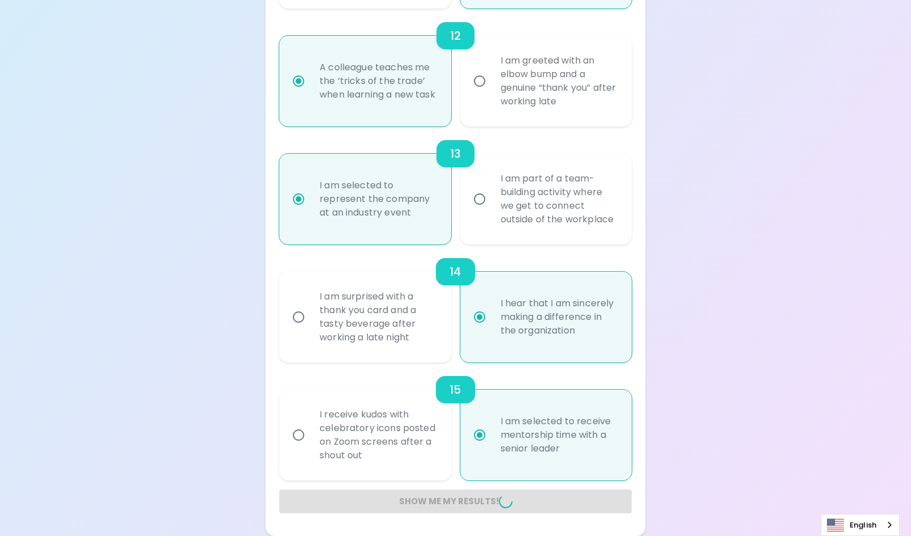
radio input "false"
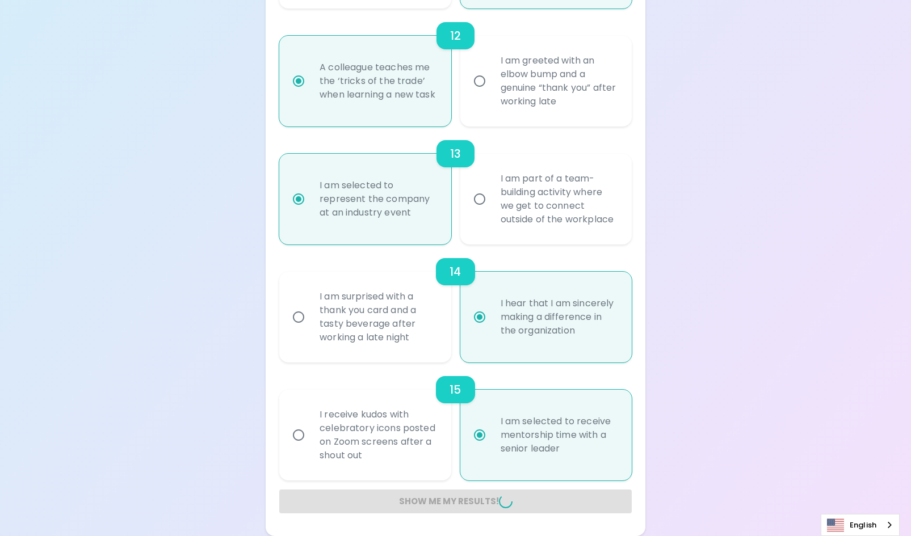
radio input "false"
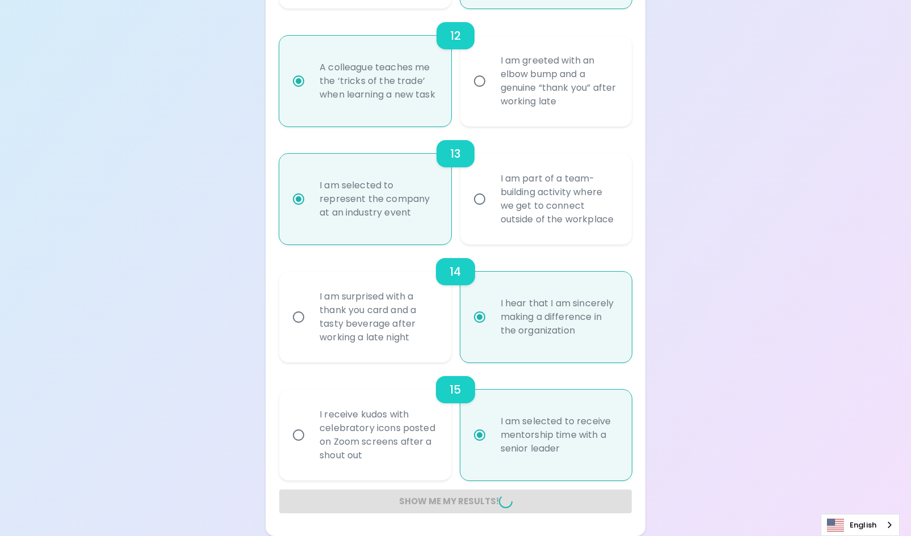
radio input "false"
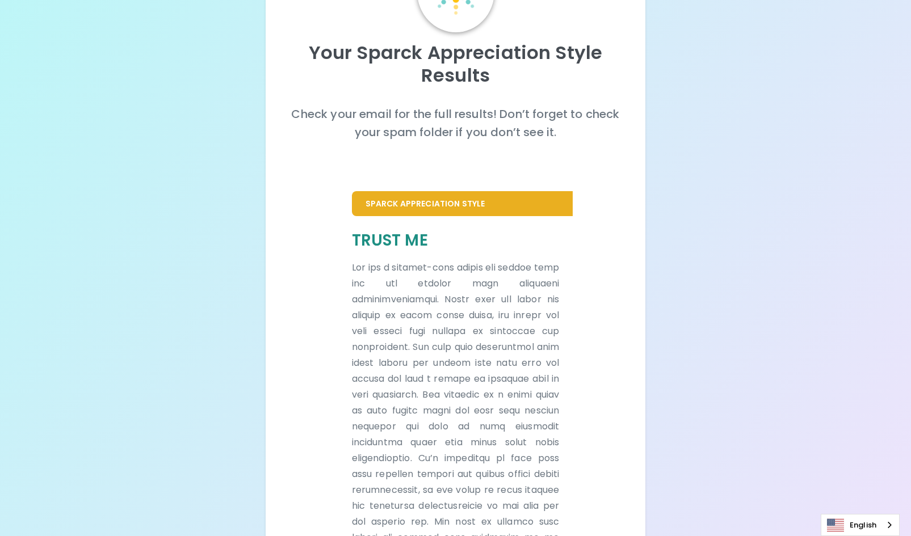
scroll to position [0, 0]
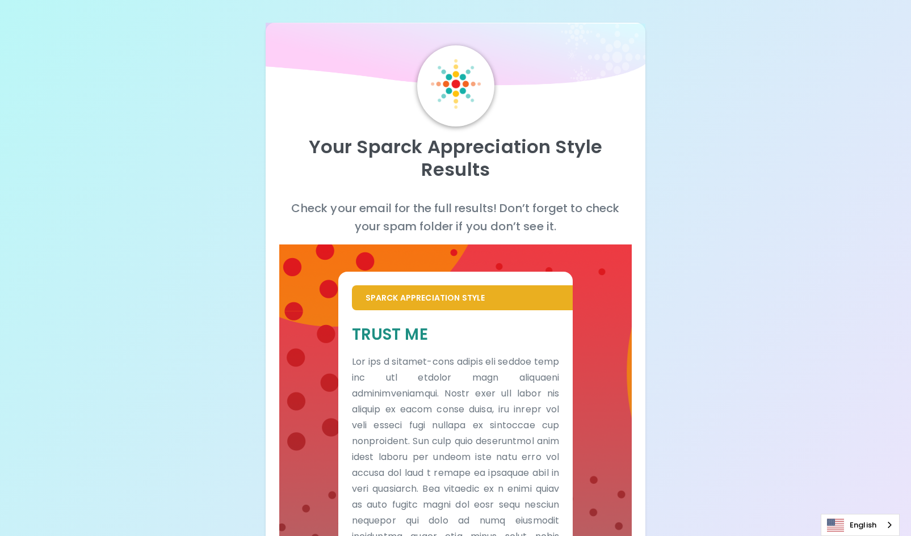
drag, startPoint x: 479, startPoint y: 411, endPoint x: 820, endPoint y: 255, distance: 375.1
click at [824, 258] on div "Your Sparck Appreciation Style Results Check your email for the full results! D…" at bounding box center [455, 416] width 911 height 833
